Goal: Navigation & Orientation: Find specific page/section

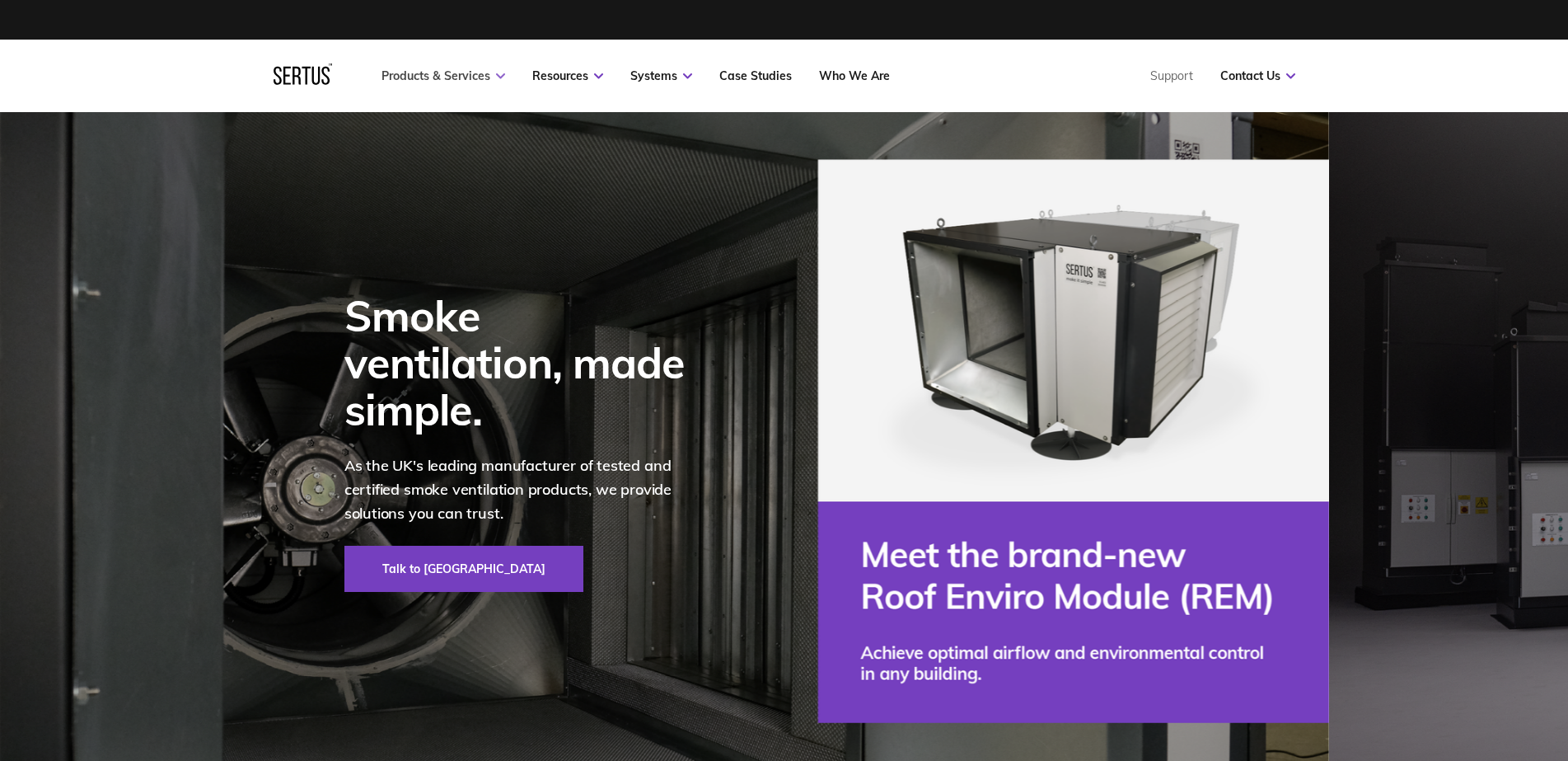
click at [471, 82] on link "Products & Services" at bounding box center [443, 75] width 123 height 15
click at [501, 74] on icon at bounding box center [501, 76] width 9 height 6
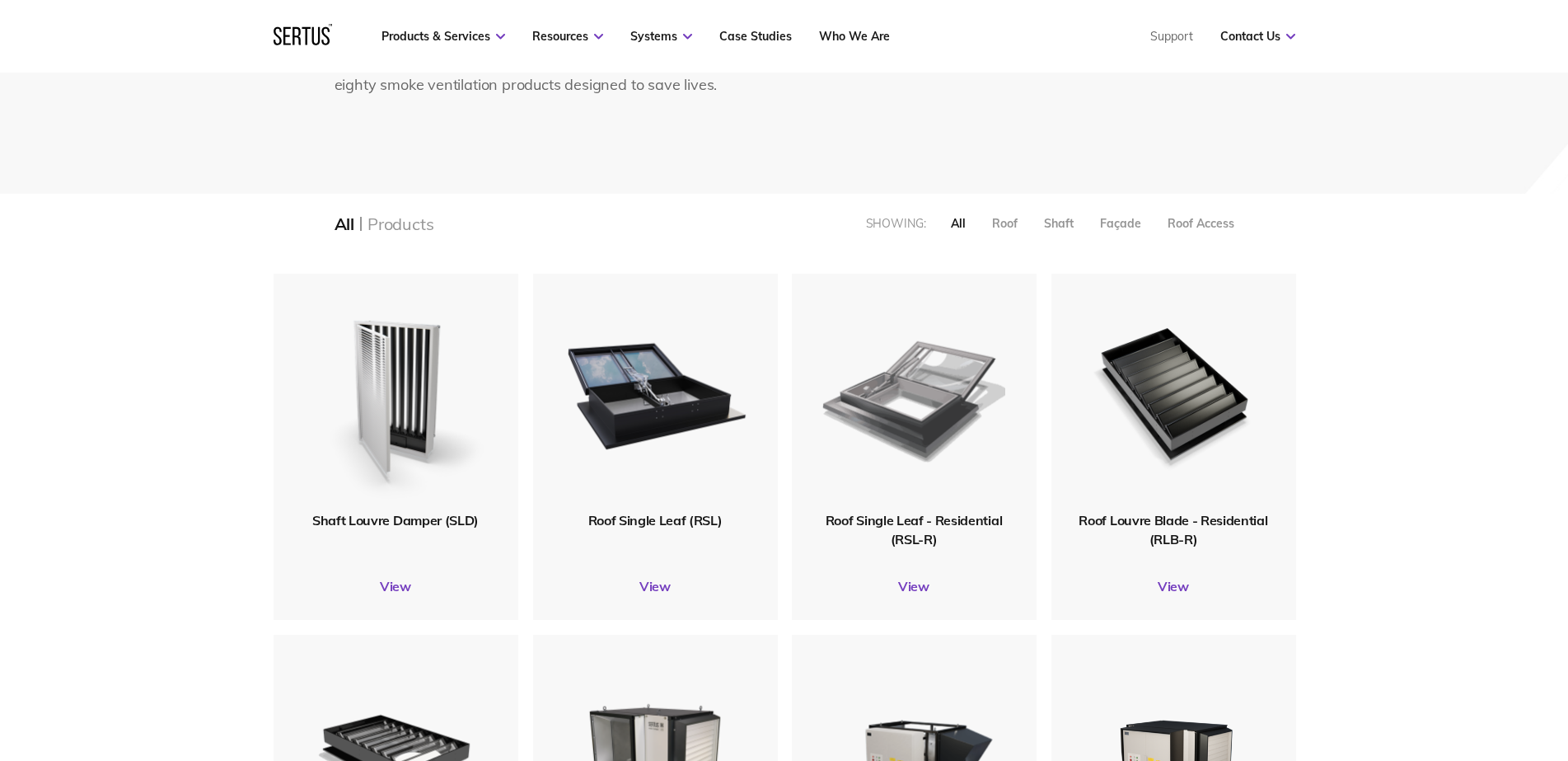
scroll to position [247, 0]
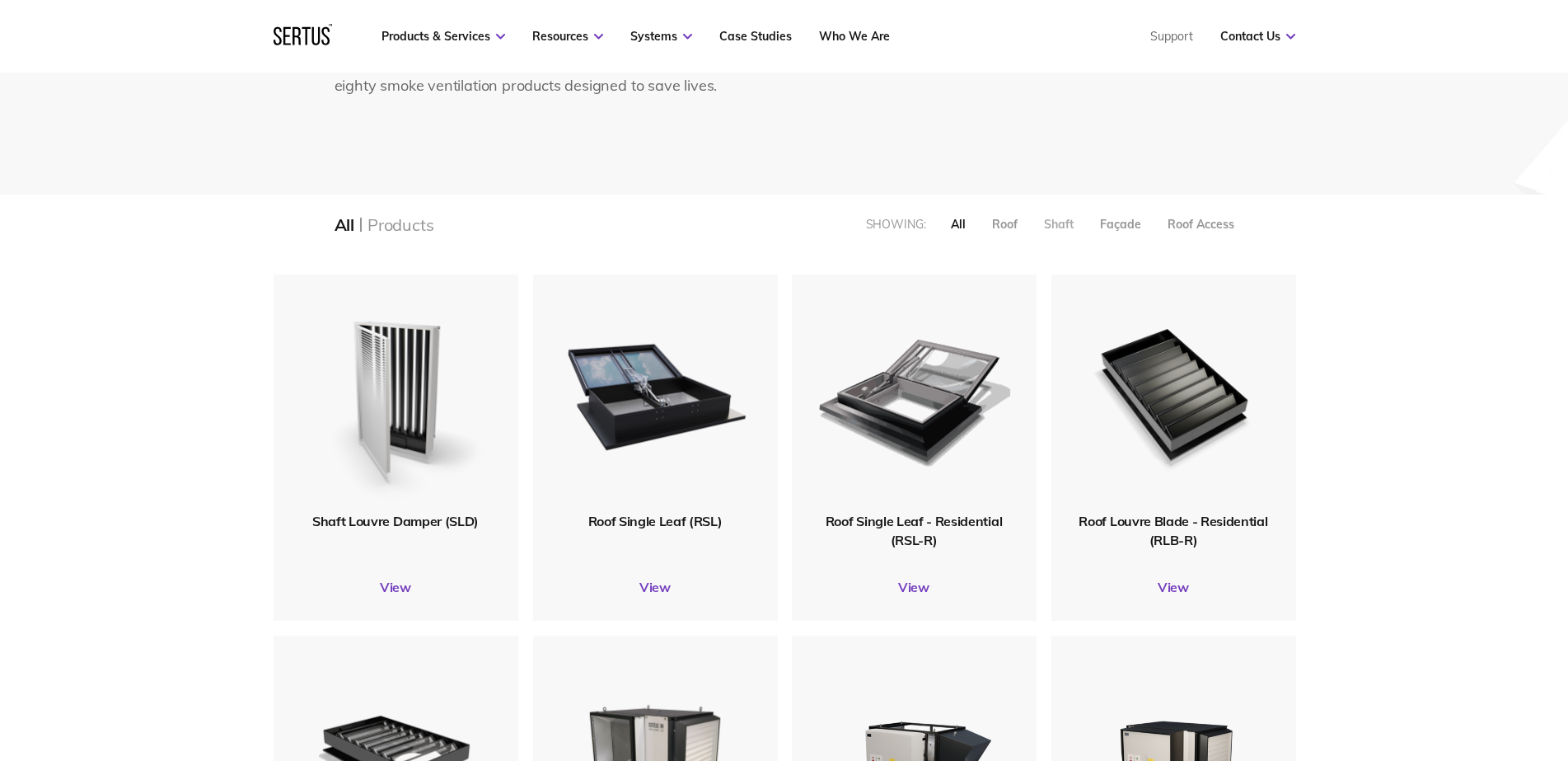
click at [1050, 227] on div "Shaft" at bounding box center [1059, 224] width 29 height 15
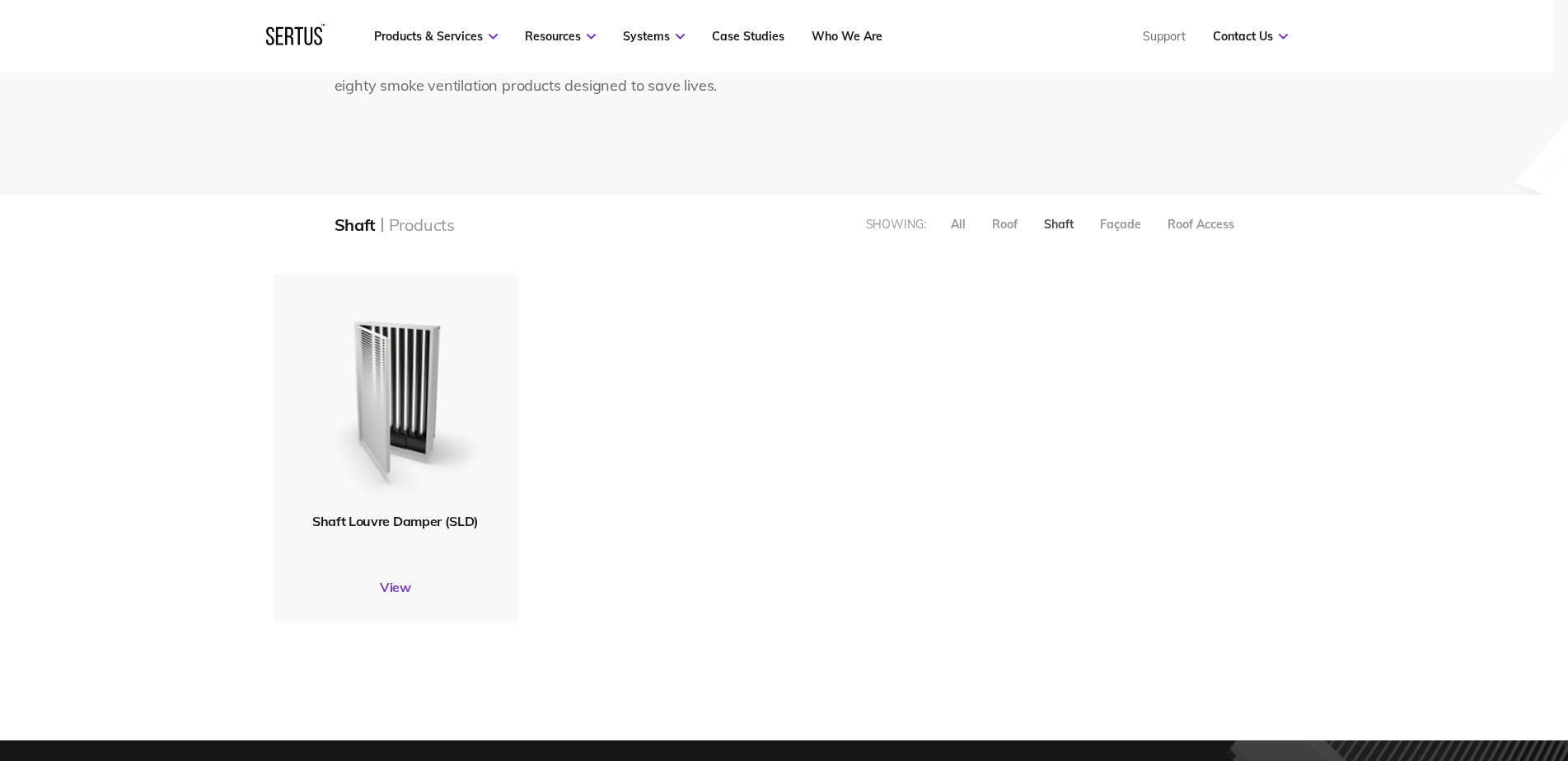
scroll to position [375, 1051]
click at [995, 225] on div "Roof" at bounding box center [1006, 224] width 26 height 15
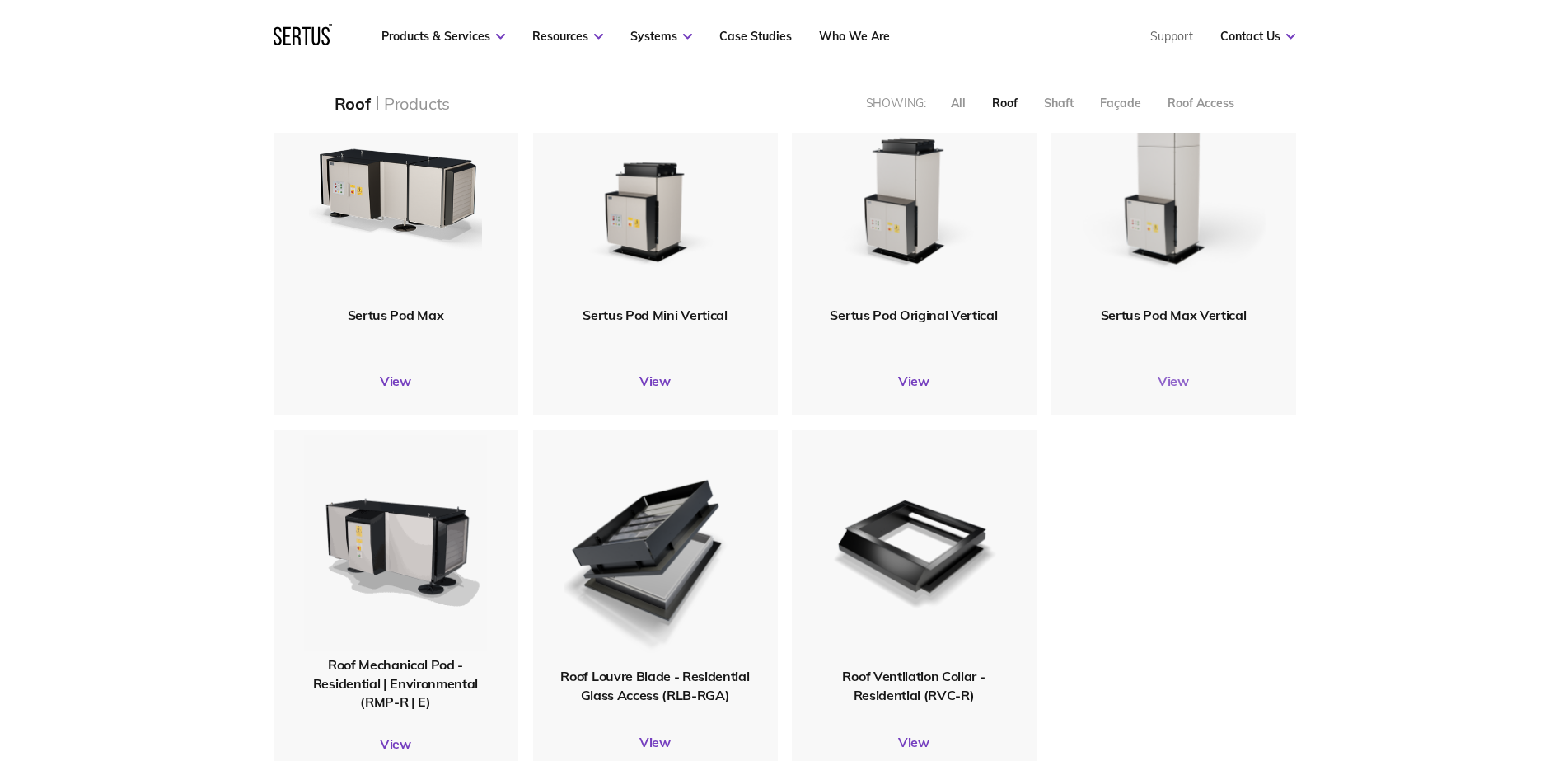
scroll to position [1236, 0]
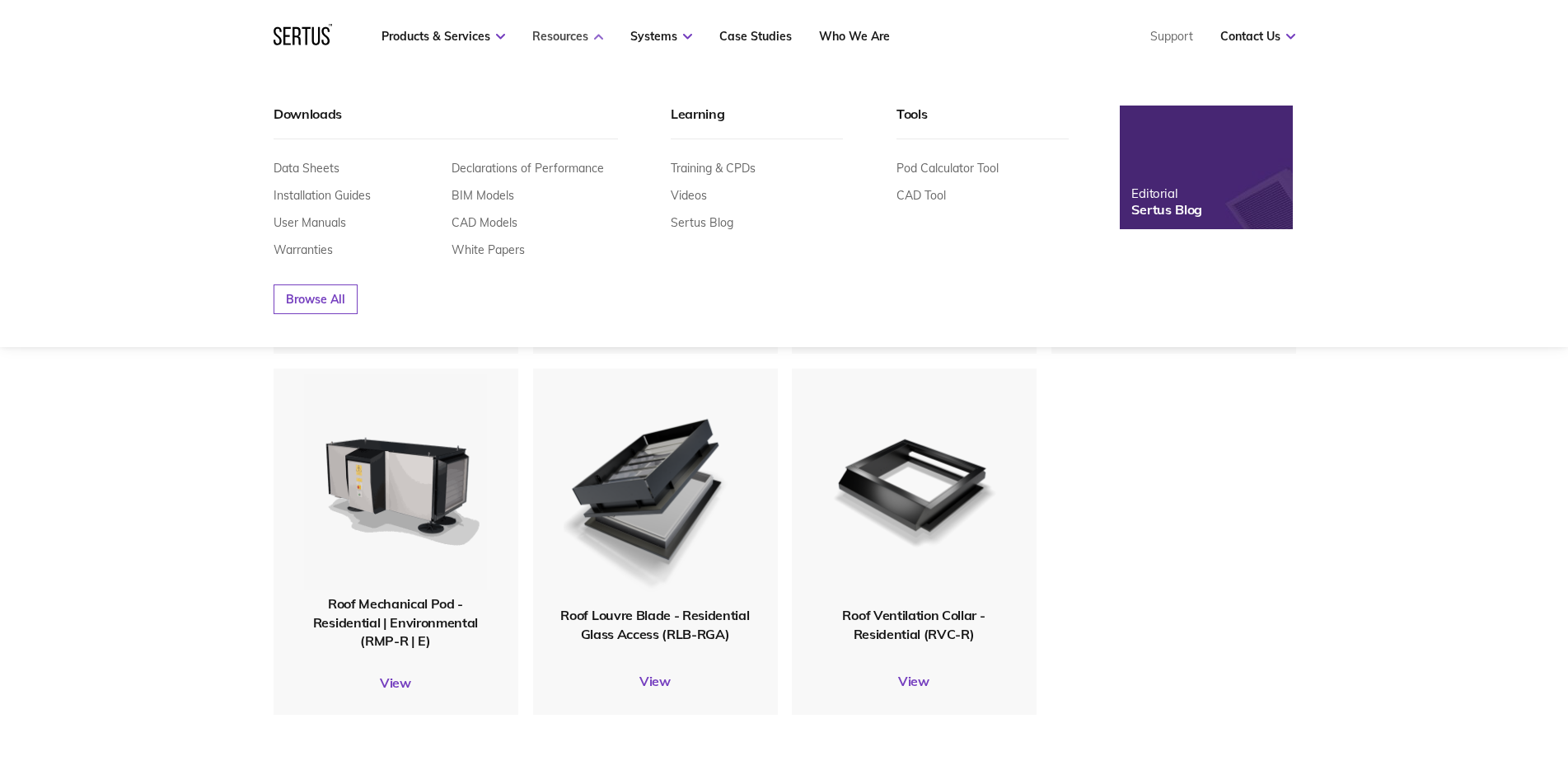
click at [566, 29] on link "Resources" at bounding box center [567, 36] width 71 height 15
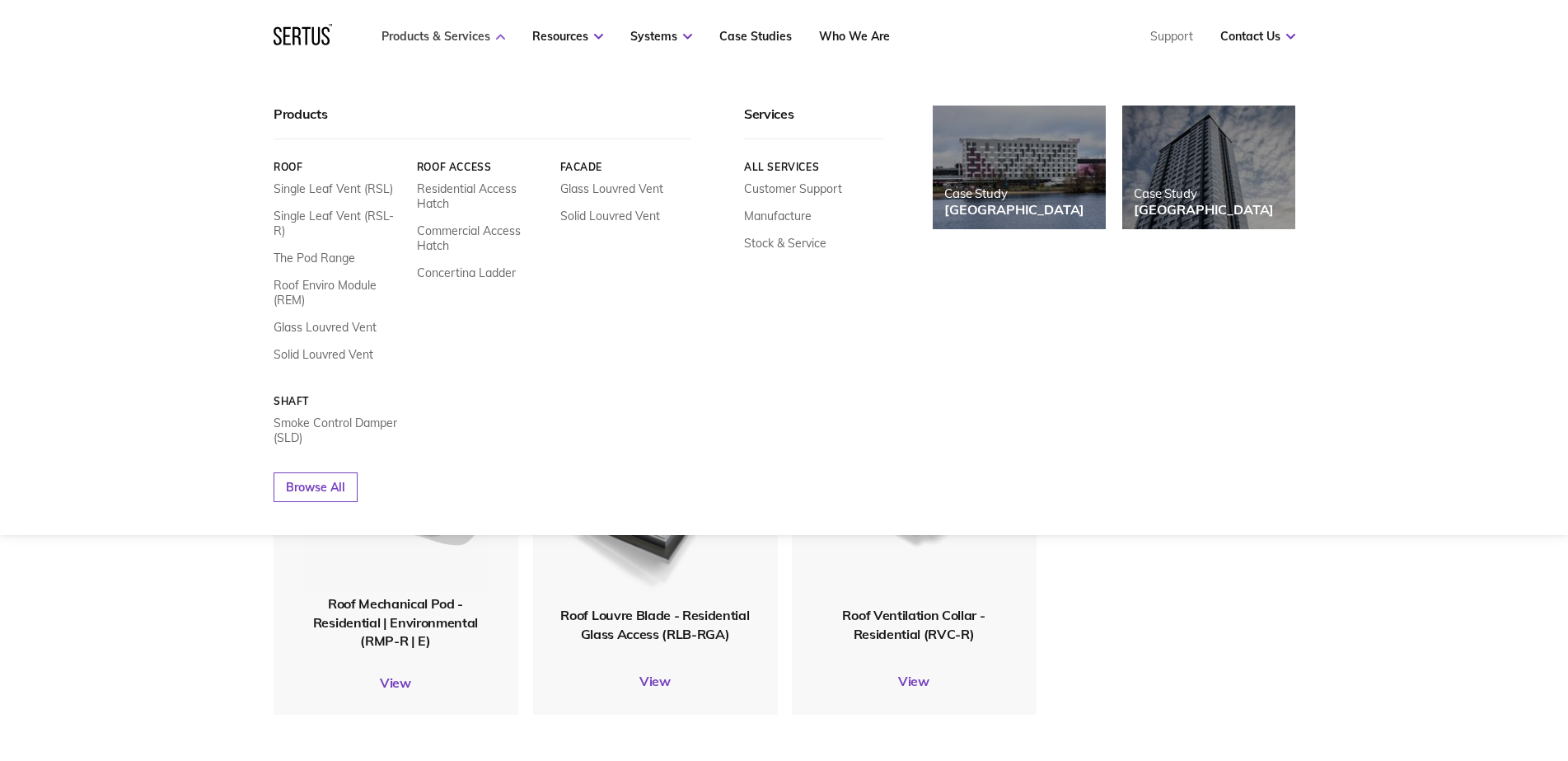
click at [499, 36] on icon at bounding box center [501, 37] width 9 height 6
